Goal: Check status

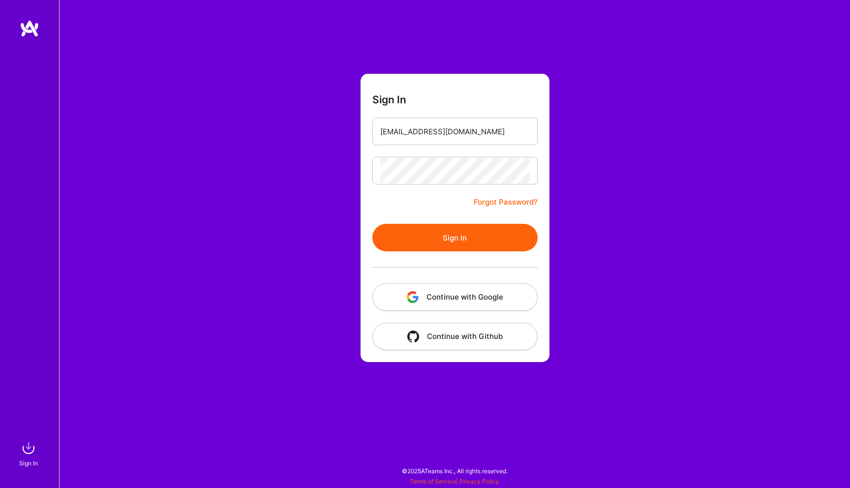
click at [434, 237] on button "Sign In" at bounding box center [455, 238] width 165 height 28
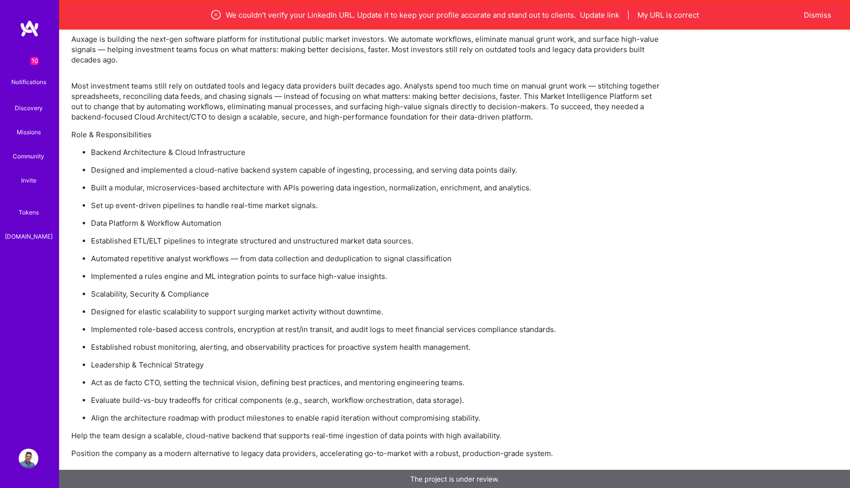
scroll to position [643, 0]
click at [450, 475] on div "The project is under review." at bounding box center [454, 479] width 791 height 18
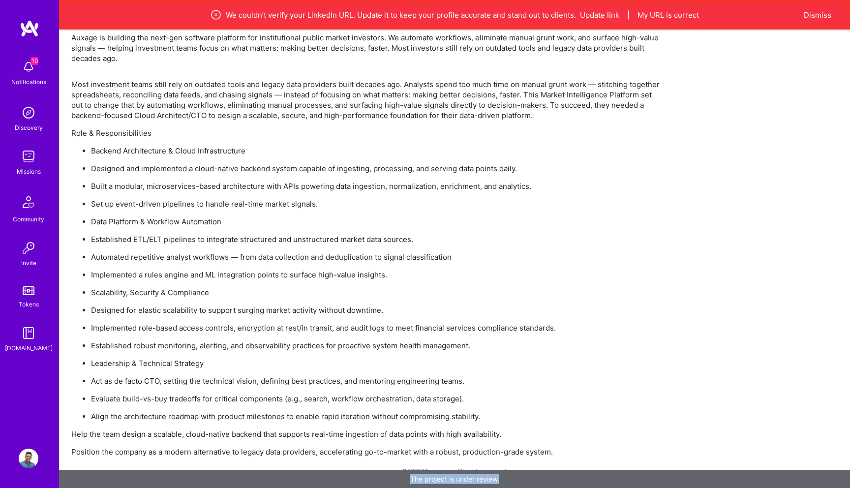
click at [450, 475] on div "The project is under review." at bounding box center [454, 479] width 791 height 18
click at [332, 322] on ul "Backend Architecture & Cloud Infrastructure Designed and implemented a cloud-na…" at bounding box center [366, 284] width 591 height 276
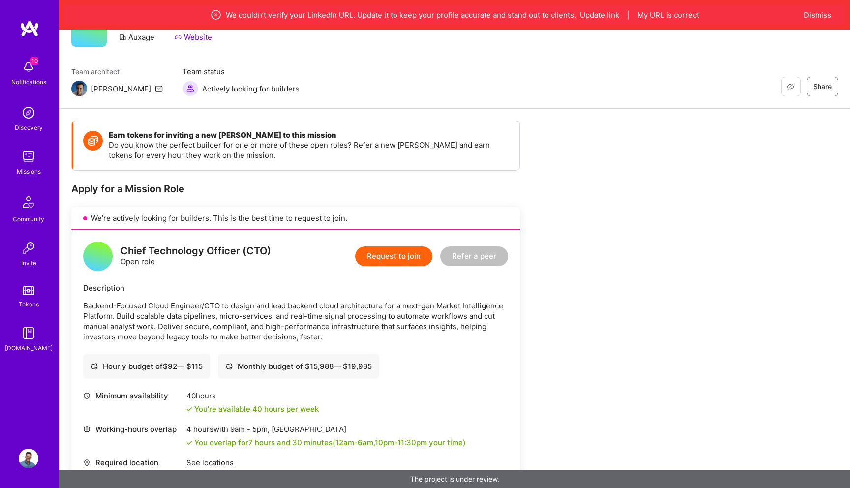
scroll to position [0, 0]
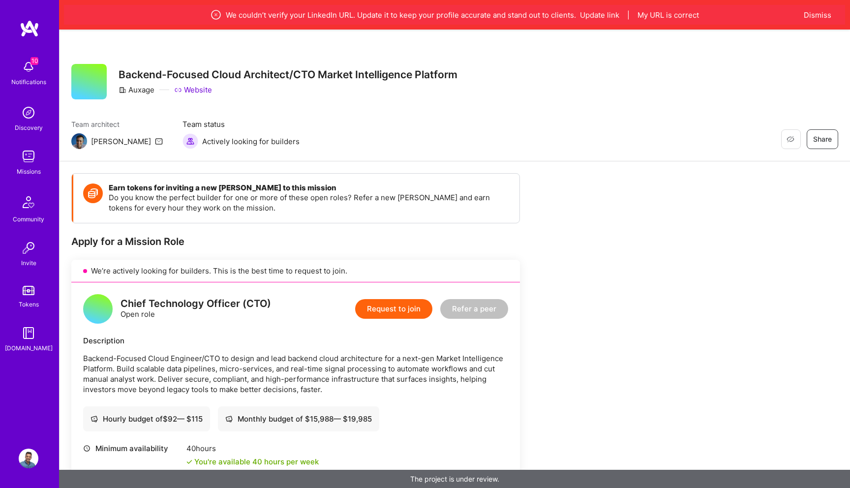
click at [196, 89] on link "Website" at bounding box center [193, 90] width 38 height 10
